Goal: Information Seeking & Learning: Check status

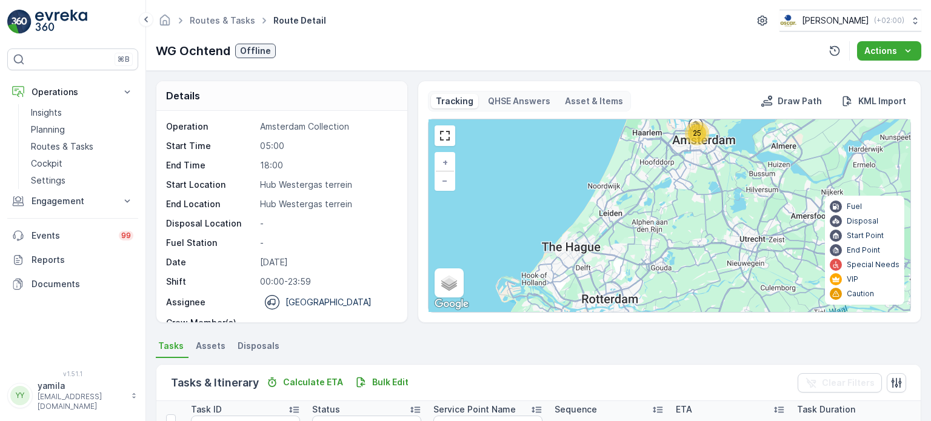
scroll to position [38, 0]
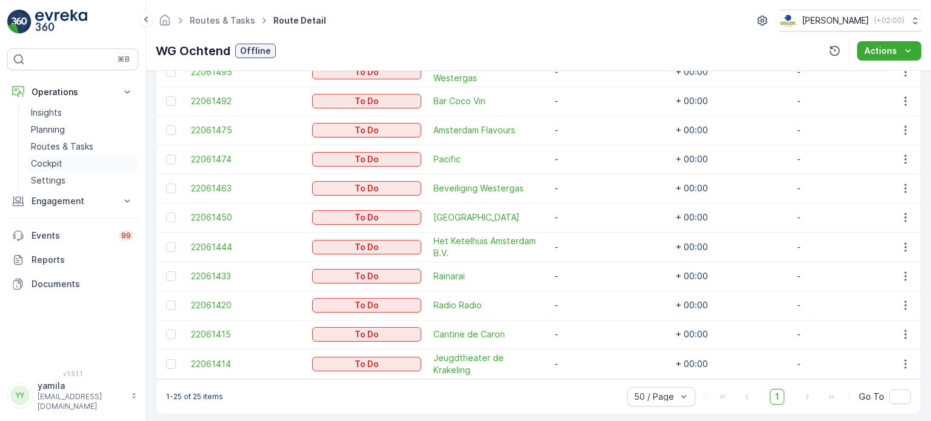
drag, startPoint x: 0, startPoint y: 0, endPoint x: 75, endPoint y: 156, distance: 172.7
click at [75, 156] on link "Cockpit" at bounding box center [82, 163] width 112 height 17
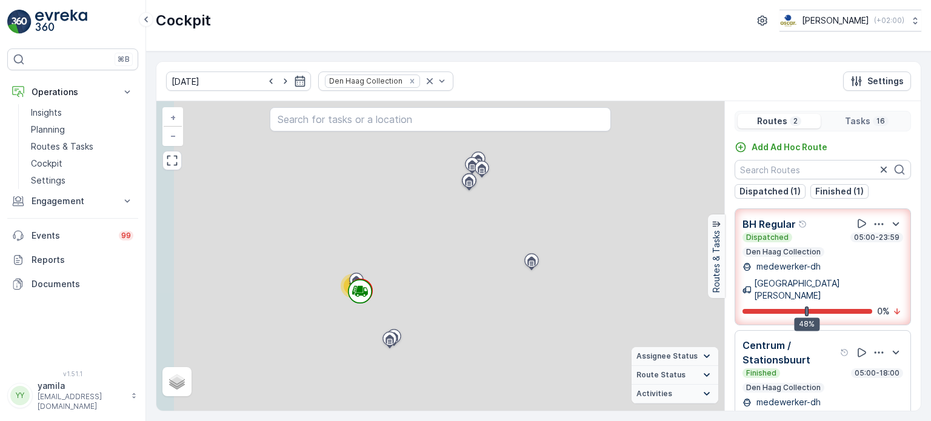
click at [408, 81] on icon "Remove Den Haag Collection" at bounding box center [412, 81] width 8 height 8
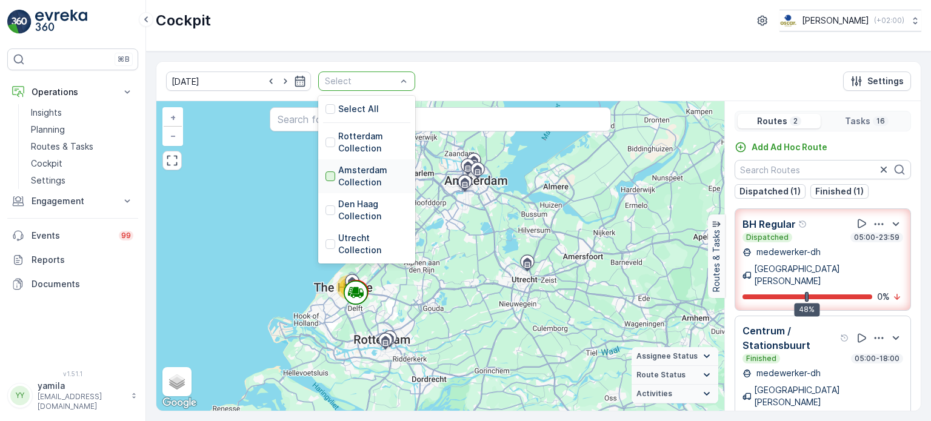
click at [326, 173] on div at bounding box center [331, 177] width 10 height 10
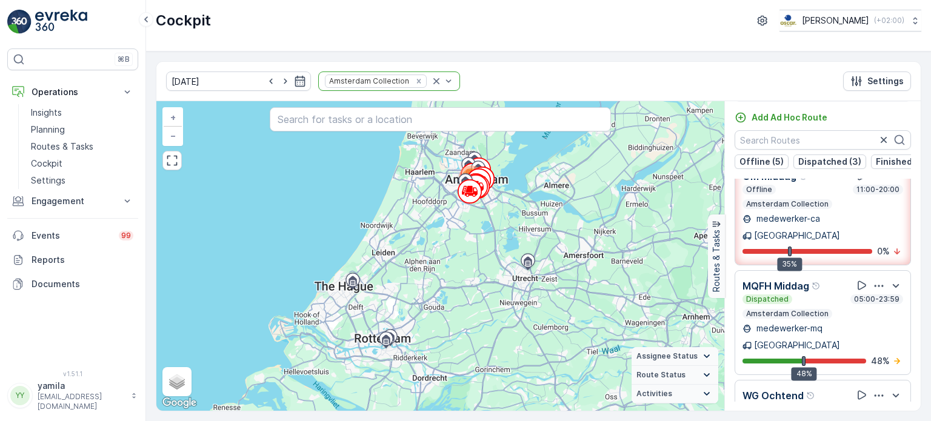
scroll to position [238, 0]
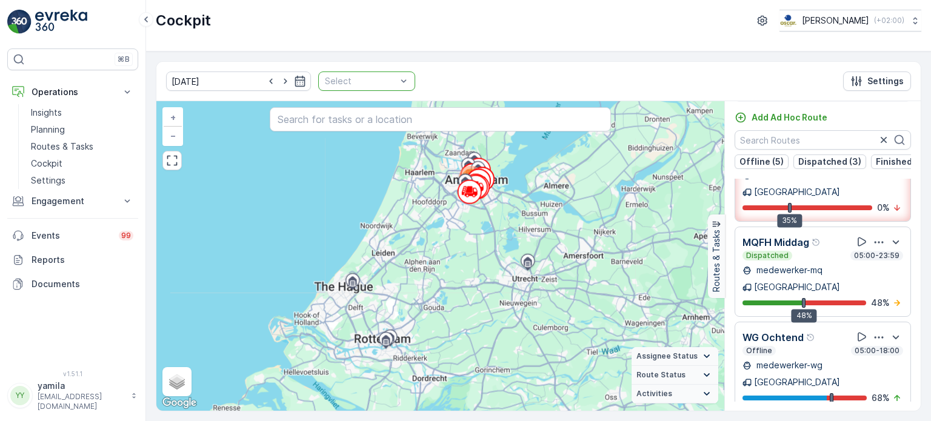
scroll to position [194, 0]
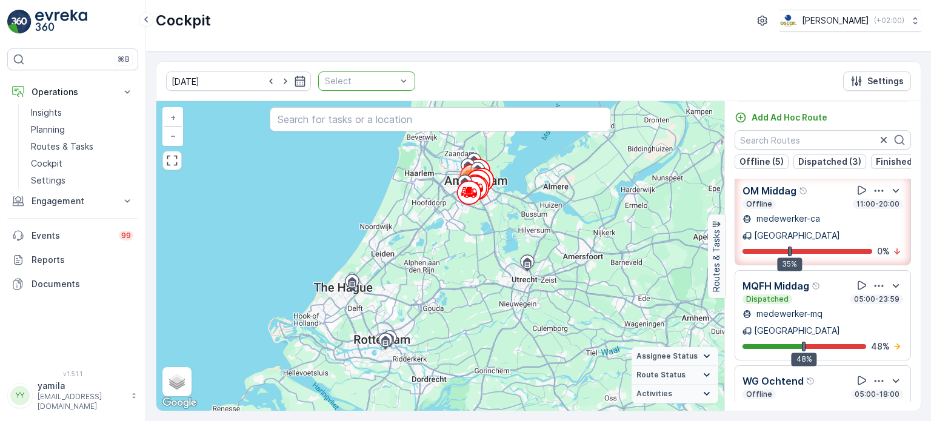
click at [432, 67] on div "04.10.2025 Select Settings" at bounding box center [538, 81] width 765 height 39
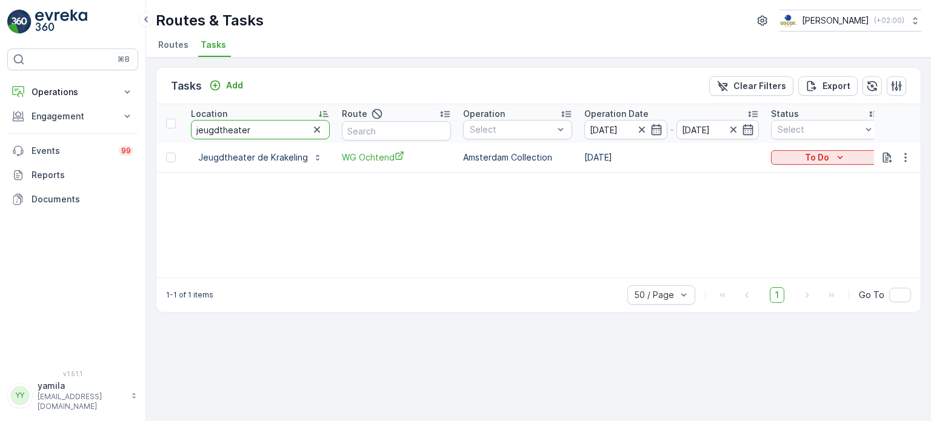
click at [235, 130] on input "jeugdtheater" at bounding box center [260, 129] width 139 height 19
type input "bar bet"
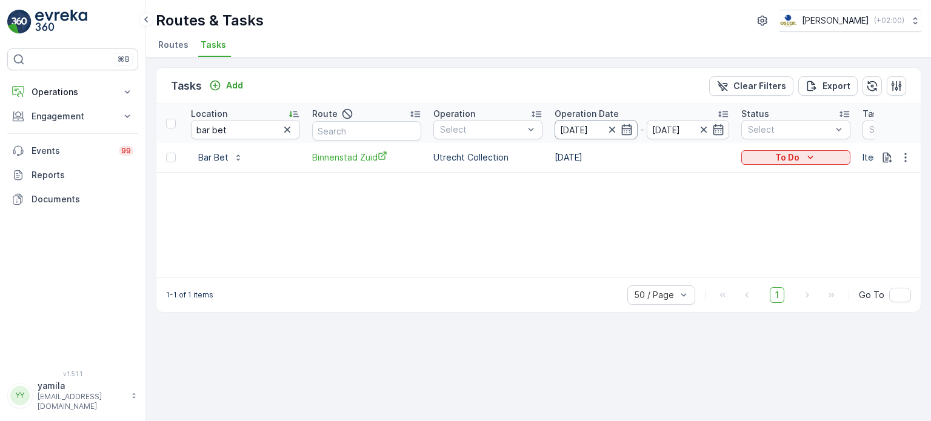
click at [604, 128] on input "[DATE]" at bounding box center [596, 129] width 83 height 19
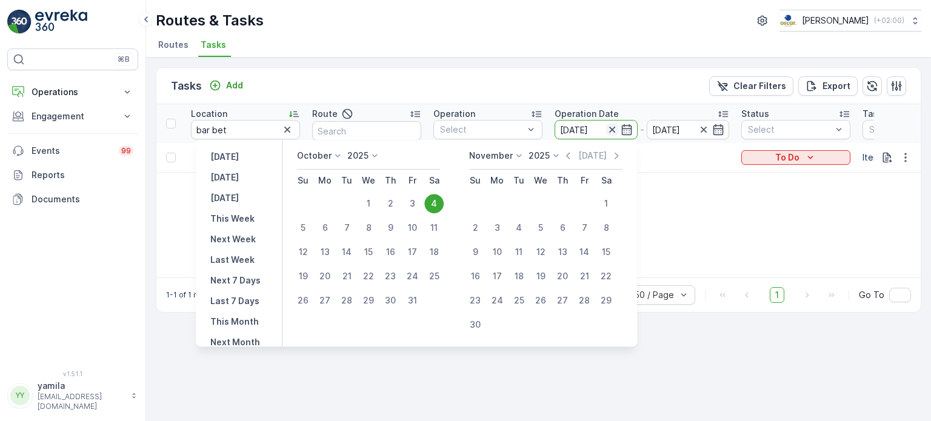
click at [611, 128] on icon "button" at bounding box center [612, 130] width 6 height 6
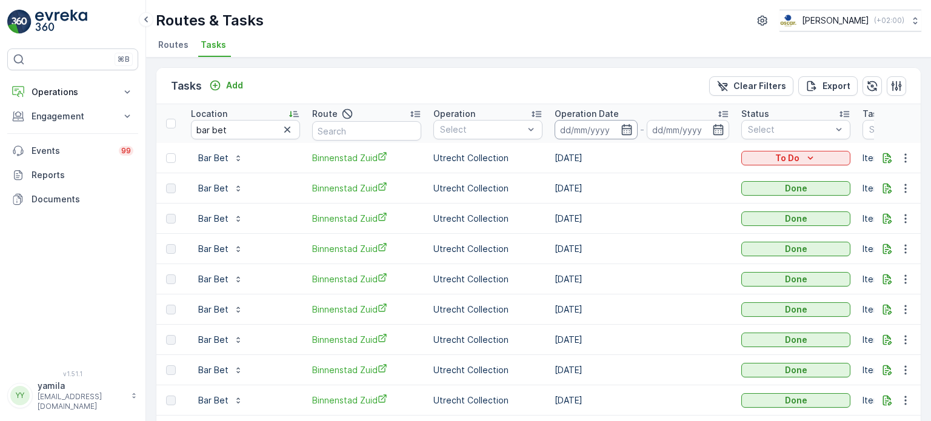
click at [582, 125] on input at bounding box center [596, 129] width 83 height 19
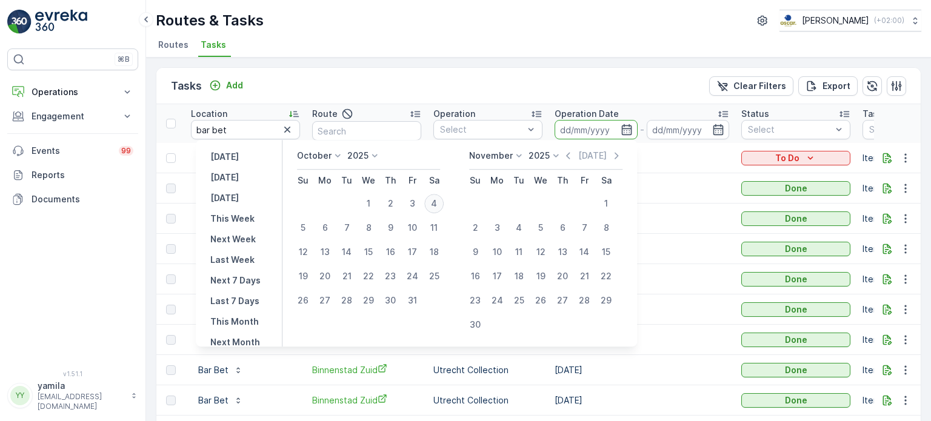
click at [438, 201] on div "4" at bounding box center [433, 203] width 19 height 19
type input "[DATE]"
click at [438, 201] on div "4" at bounding box center [433, 203] width 19 height 19
type input "[DATE]"
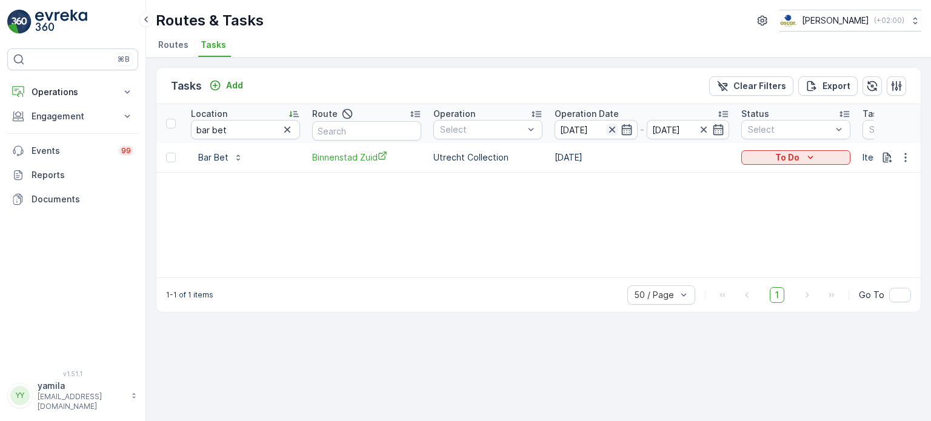
click at [614, 127] on icon "button" at bounding box center [612, 130] width 6 height 6
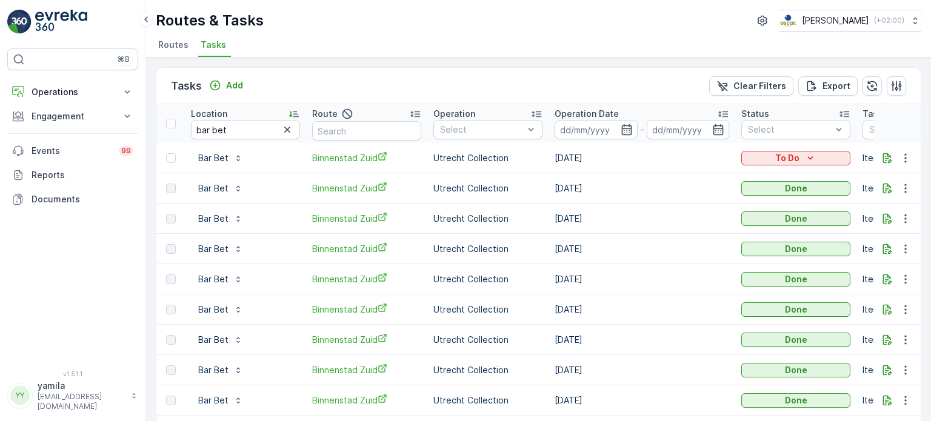
click at [618, 117] on div "Operation Date" at bounding box center [642, 114] width 175 height 12
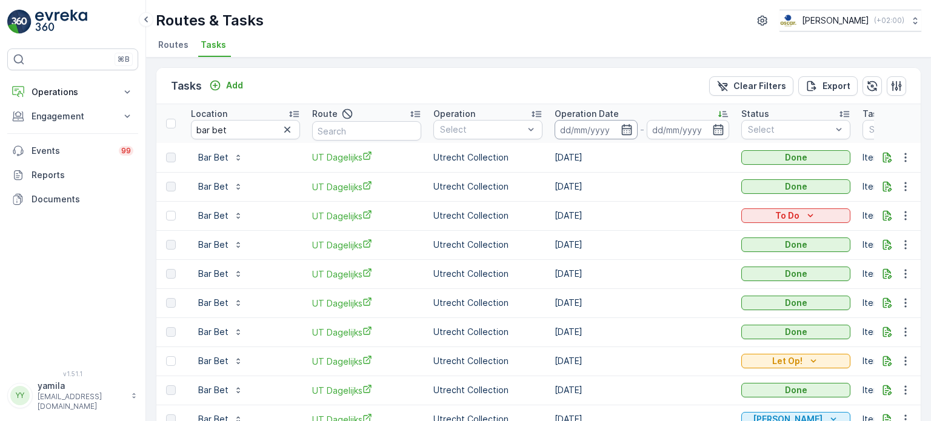
click at [617, 132] on input at bounding box center [596, 129] width 83 height 19
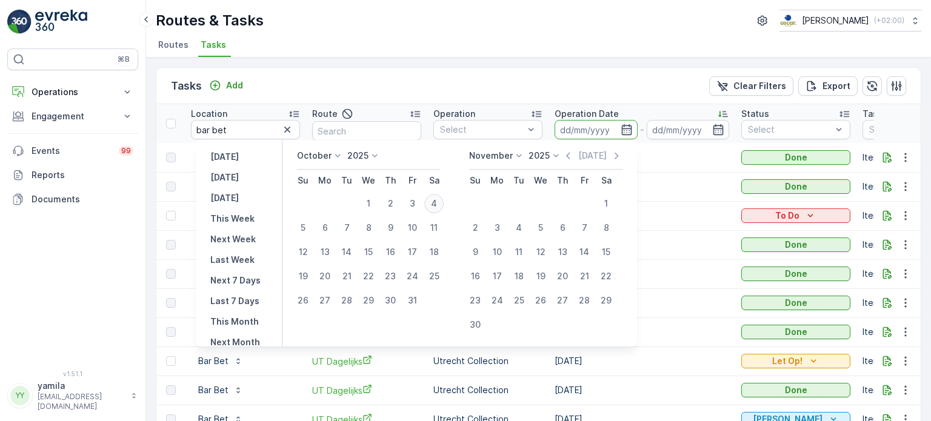
click at [437, 200] on div "4" at bounding box center [433, 203] width 19 height 19
type input "[DATE]"
click at [437, 200] on div "4" at bounding box center [433, 203] width 19 height 19
type input "[DATE]"
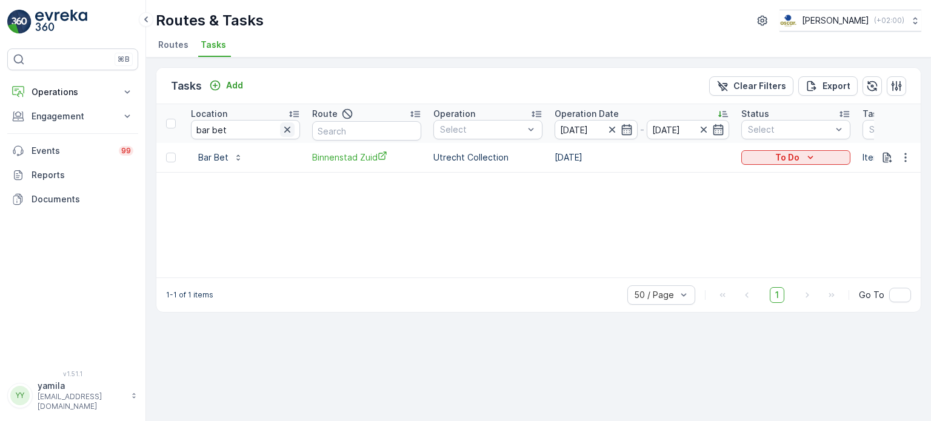
click at [289, 126] on icon "button" at bounding box center [287, 130] width 12 height 12
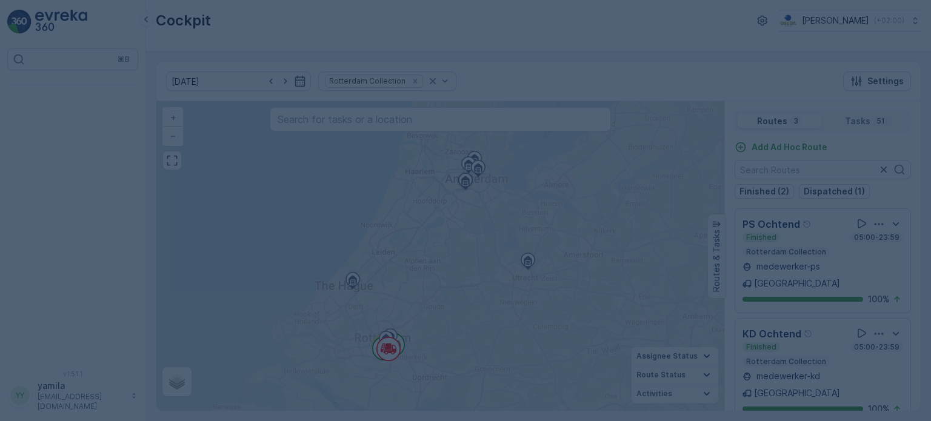
click at [392, 79] on div at bounding box center [465, 210] width 931 height 421
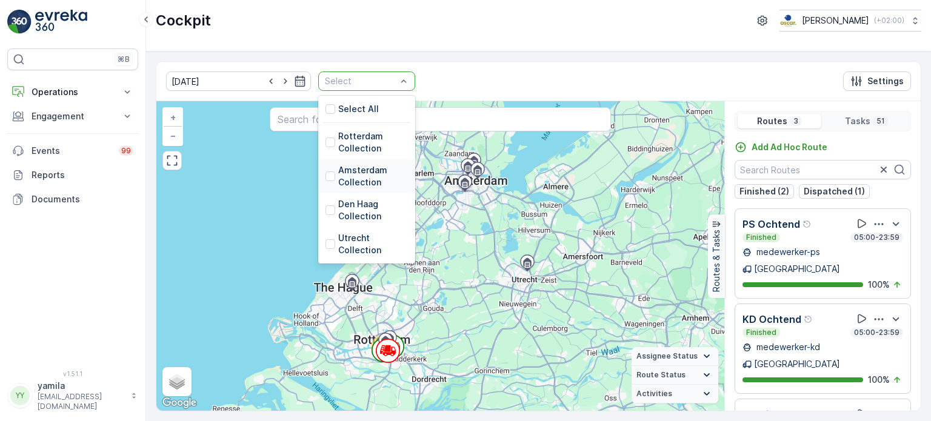
click at [326, 170] on div "Amsterdam Collection" at bounding box center [367, 176] width 82 height 24
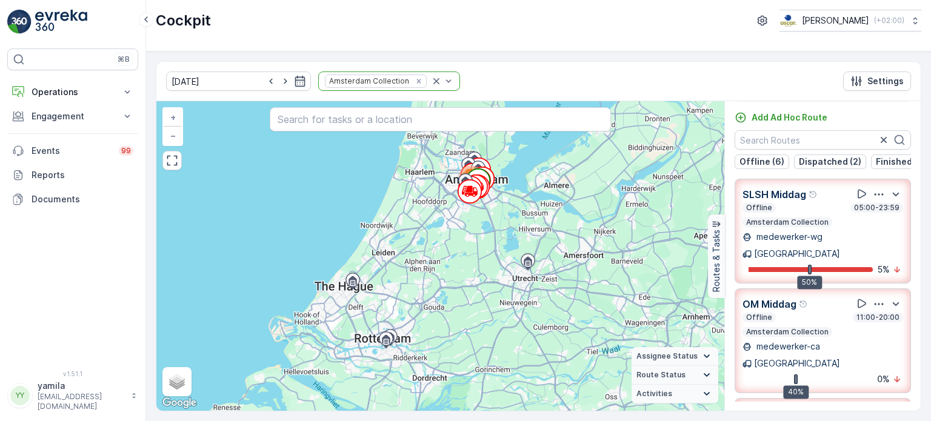
click at [428, 81] on input "text" at bounding box center [429, 81] width 2 height 10
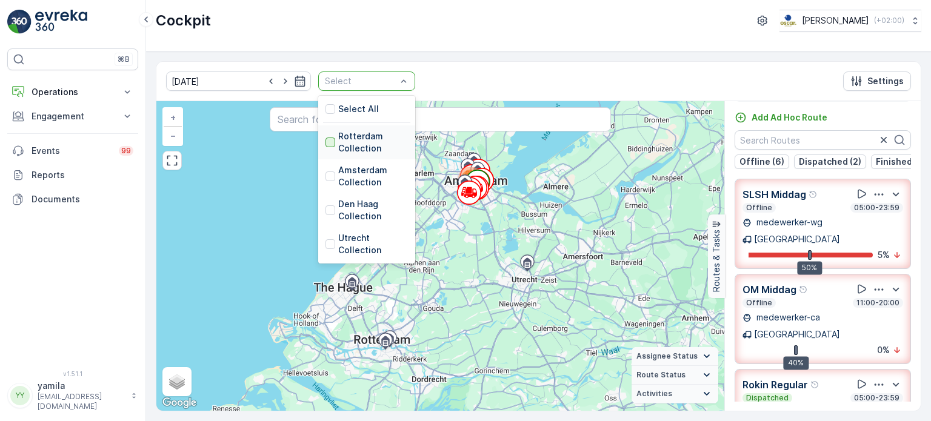
click at [326, 142] on div at bounding box center [331, 143] width 10 height 10
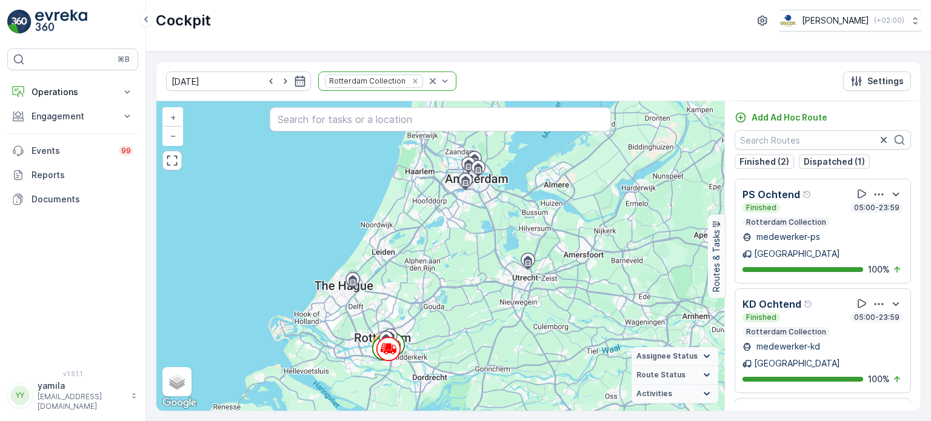
scroll to position [50, 0]
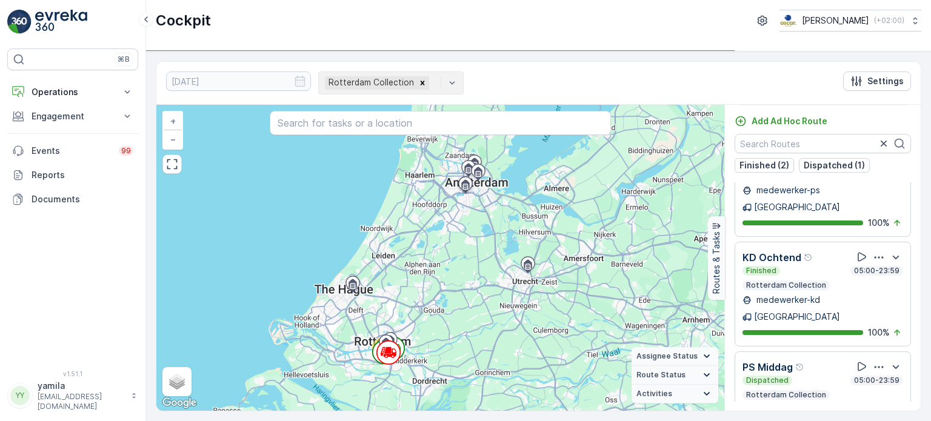
click at [388, 78] on div "Rotterdam Collection" at bounding box center [391, 83] width 146 height 23
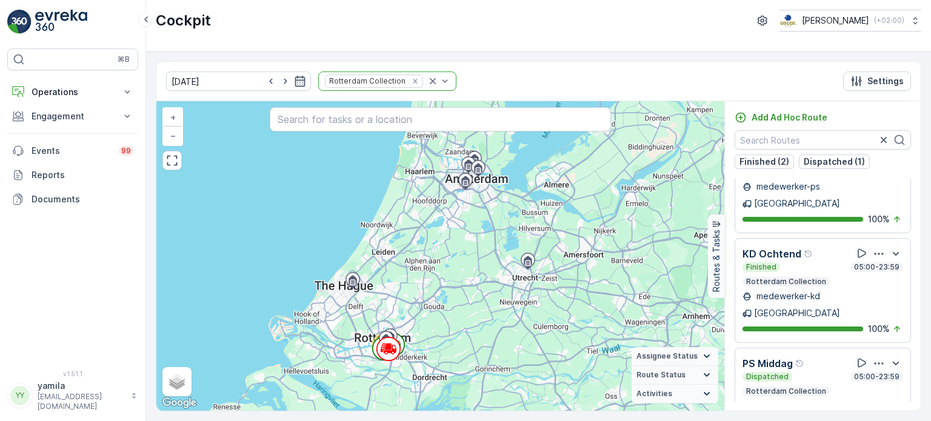
scroll to position [7, 0]
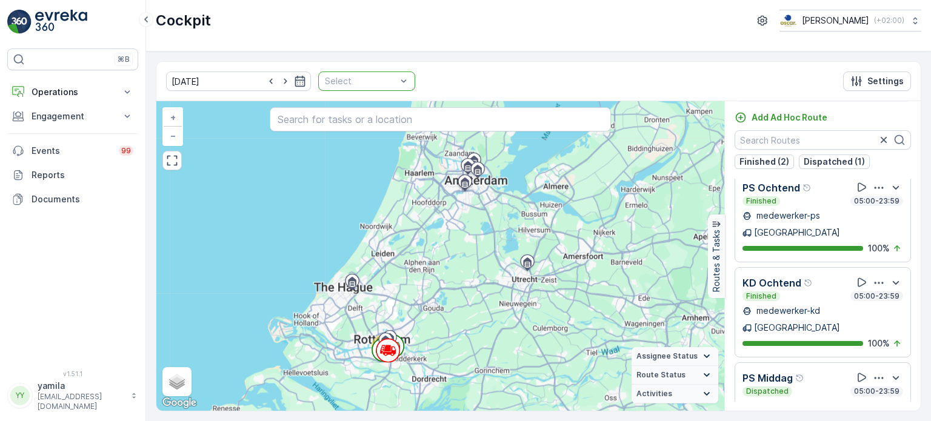
drag, startPoint x: 406, startPoint y: 80, endPoint x: 388, endPoint y: 80, distance: 18.2
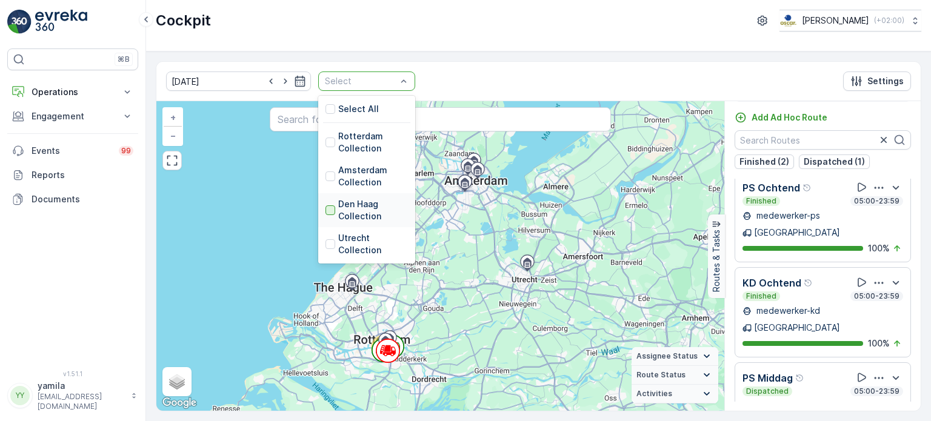
drag, startPoint x: 388, startPoint y: 80, endPoint x: 315, endPoint y: 208, distance: 147.5
click at [326, 208] on div at bounding box center [331, 211] width 10 height 10
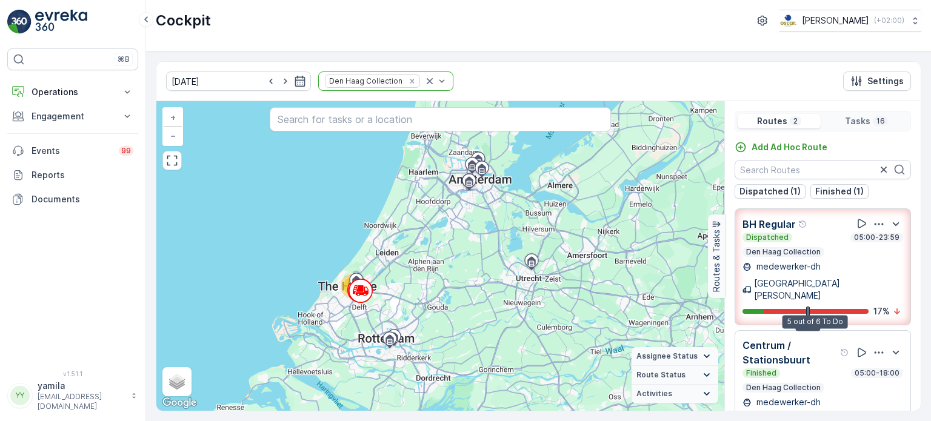
scroll to position [1, 0]
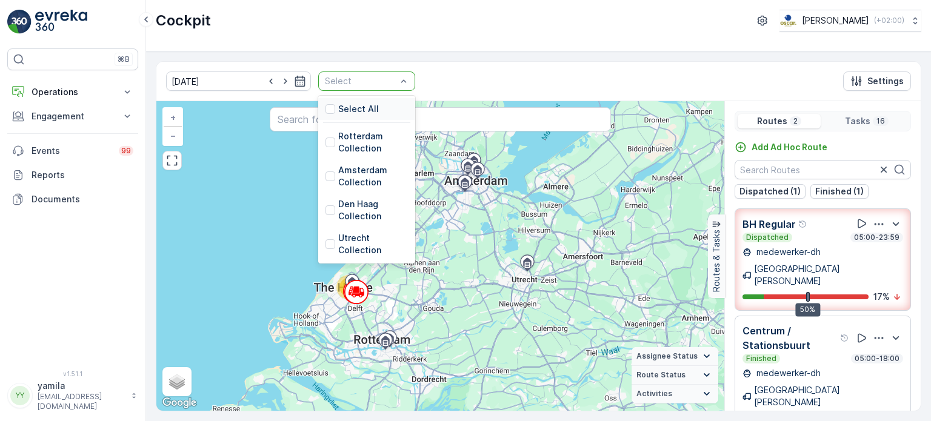
click at [393, 81] on div "Select" at bounding box center [366, 81] width 97 height 19
click at [326, 240] on div at bounding box center [331, 244] width 10 height 10
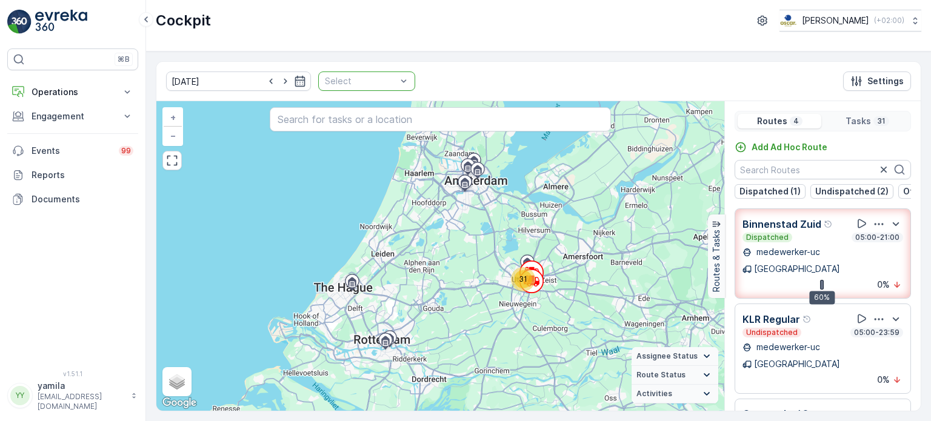
drag, startPoint x: 397, startPoint y: 77, endPoint x: 381, endPoint y: 78, distance: 16.4
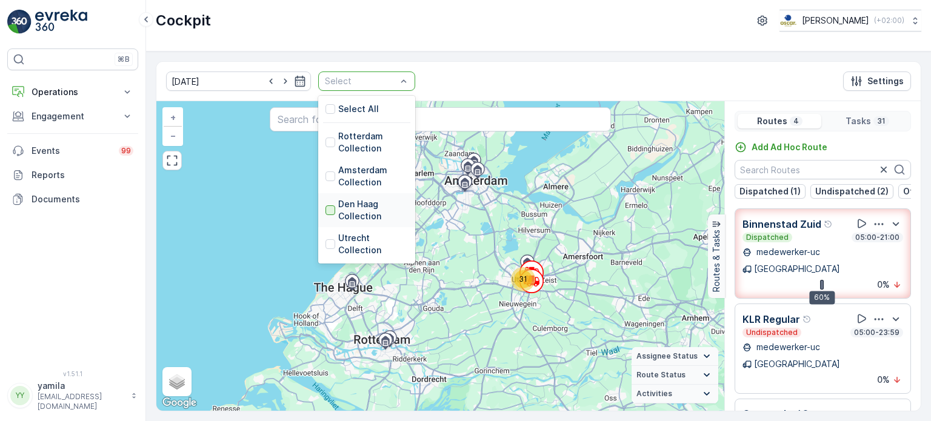
click at [326, 210] on div at bounding box center [331, 211] width 10 height 10
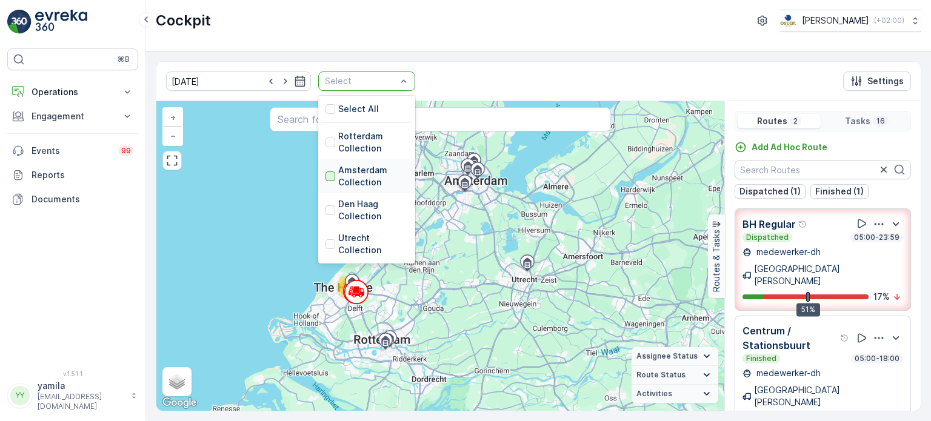
drag, startPoint x: 381, startPoint y: 84, endPoint x: 312, endPoint y: 180, distance: 117.8
click at [326, 180] on div at bounding box center [331, 177] width 10 height 10
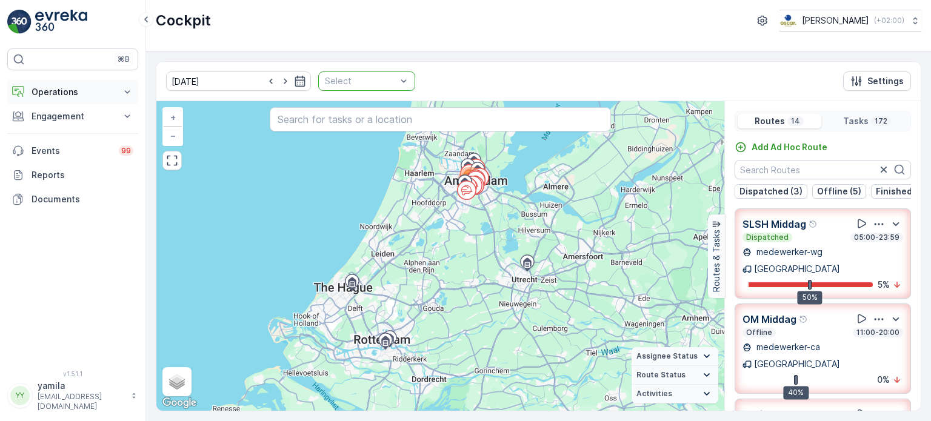
click at [107, 84] on button "Operations" at bounding box center [72, 92] width 131 height 24
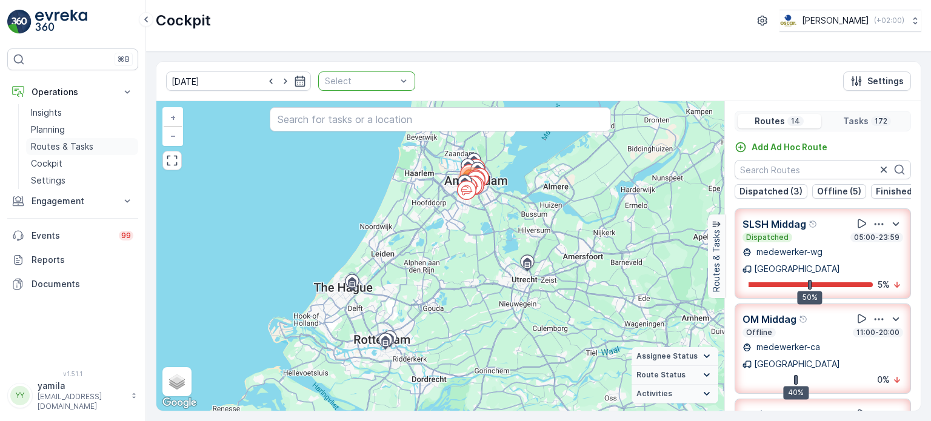
click at [75, 147] on p "Routes & Tasks" at bounding box center [62, 147] width 62 height 12
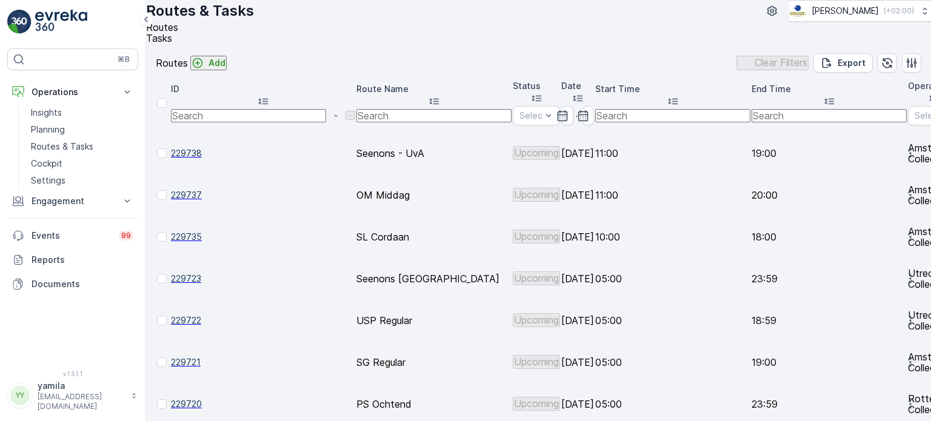
click at [541, 13] on div "Routes & Tasks [PERSON_NAME] ( +02:00 )" at bounding box center [538, 11] width 785 height 22
click at [68, 167] on link "Cockpit" at bounding box center [82, 163] width 112 height 17
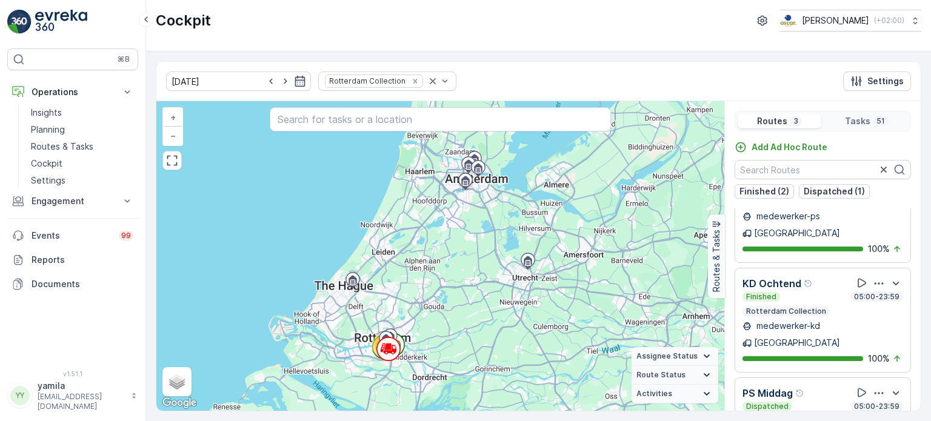
scroll to position [30, 0]
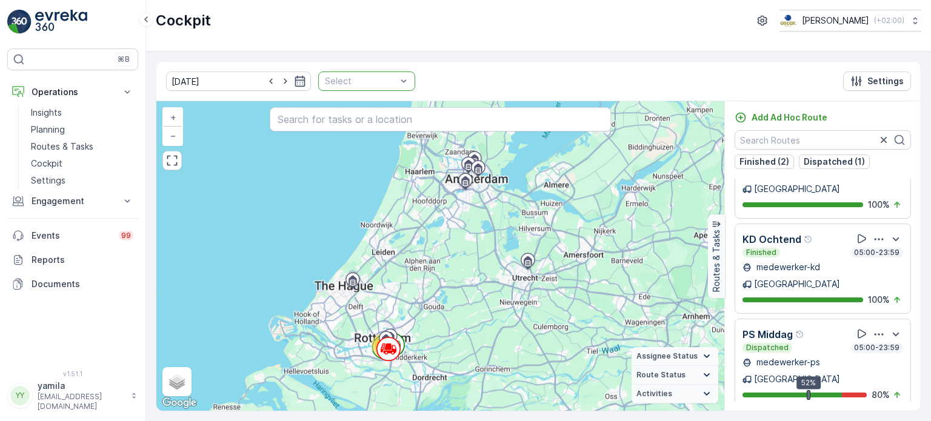
scroll to position [7, 0]
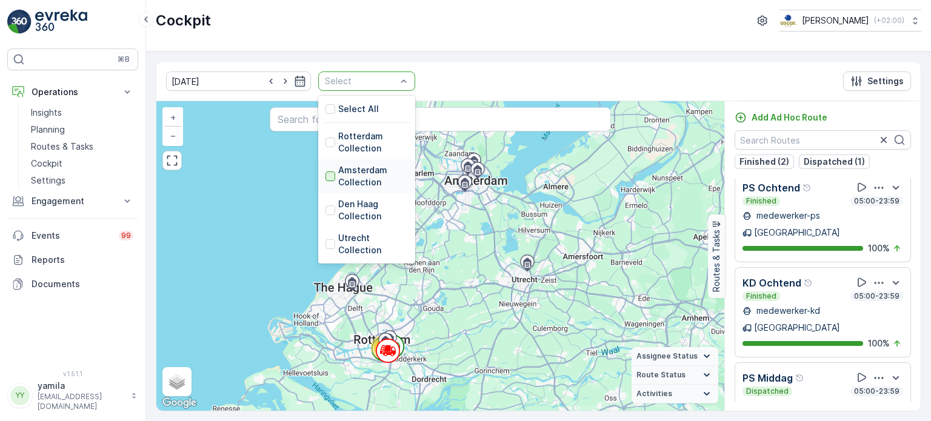
click at [326, 176] on div at bounding box center [331, 177] width 10 height 10
